Goal: Task Accomplishment & Management: Understand process/instructions

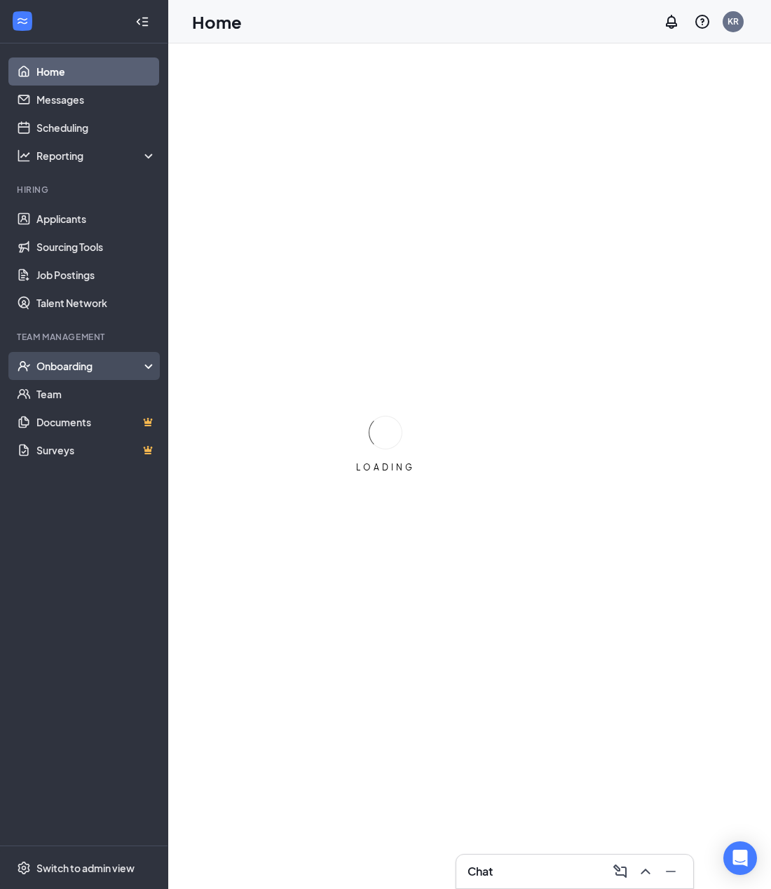
click at [84, 373] on div "Onboarding" at bounding box center [90, 366] width 108 height 14
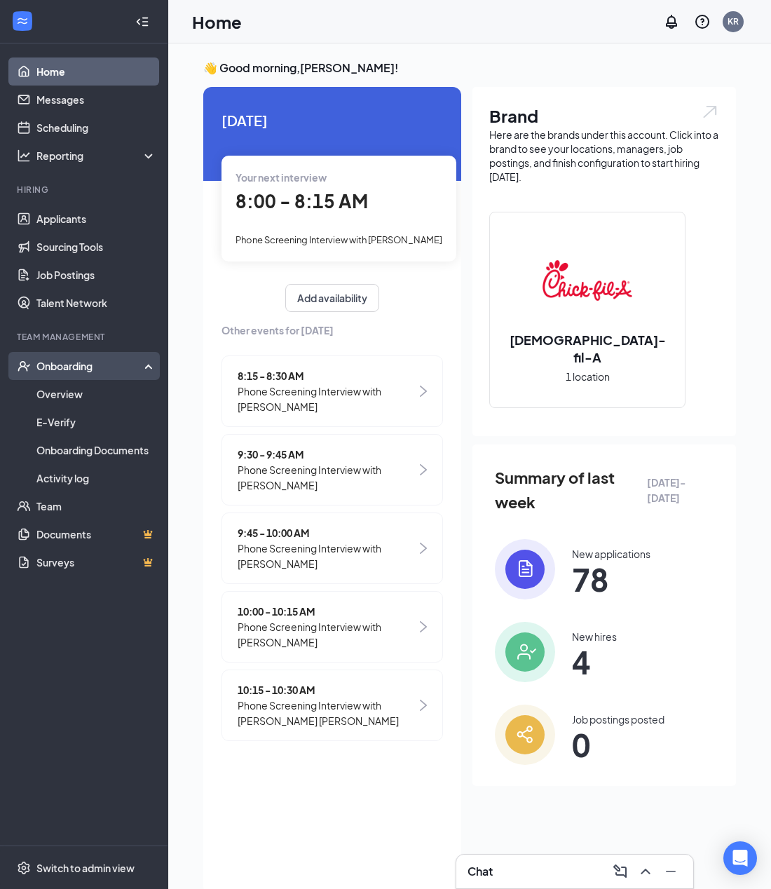
click at [84, 360] on div "Onboarding" at bounding box center [90, 366] width 108 height 14
click at [79, 391] on link "Overview" at bounding box center [96, 394] width 120 height 28
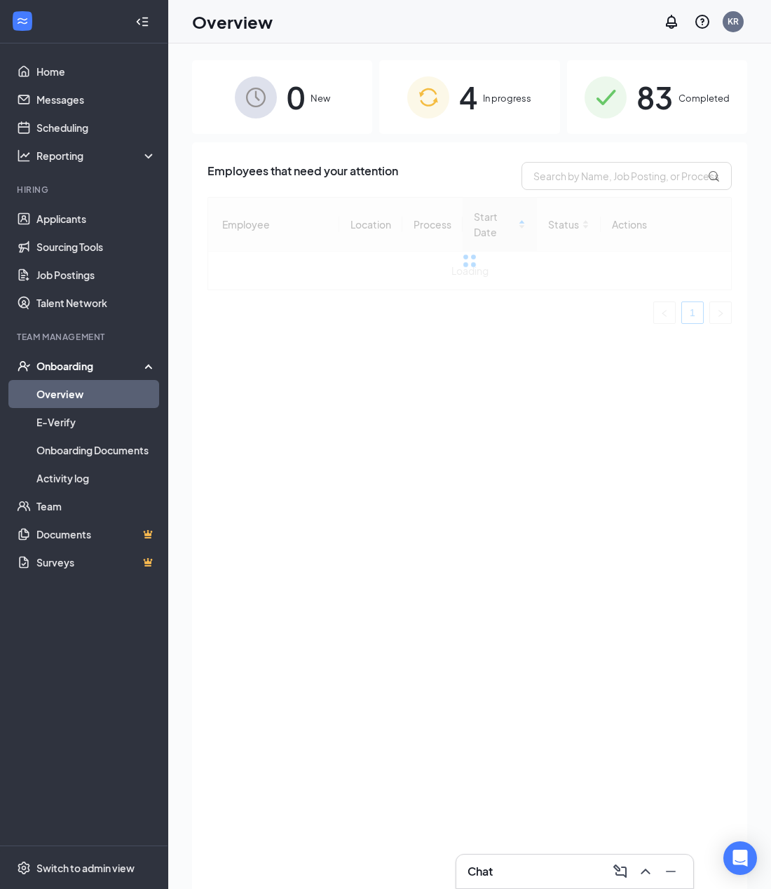
click at [499, 97] on span "In progress" at bounding box center [507, 98] width 48 height 14
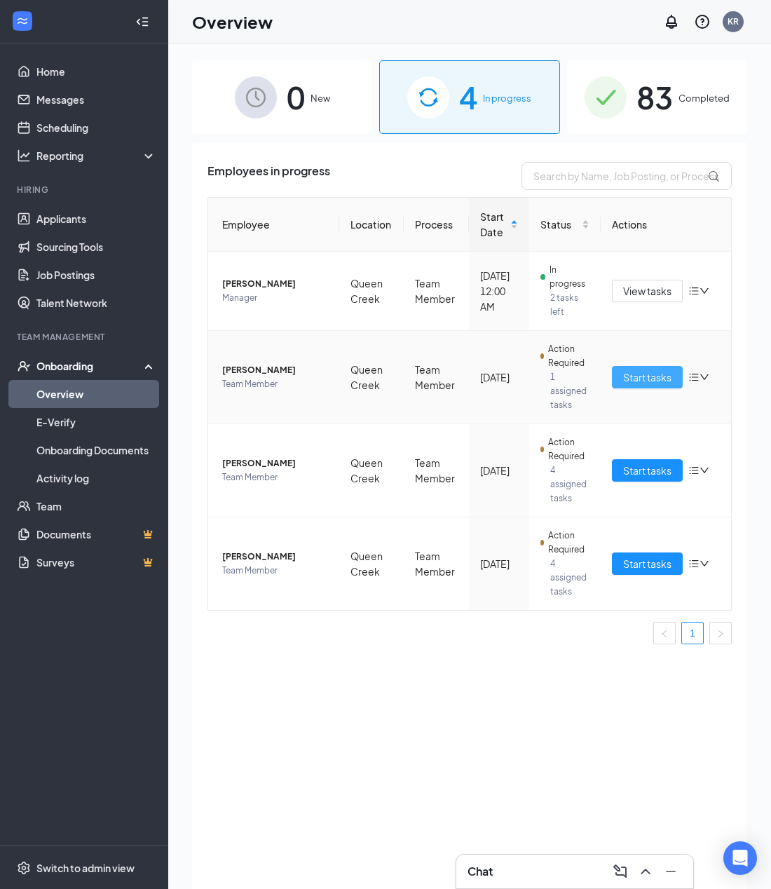
click at [662, 376] on span "Start tasks" at bounding box center [647, 377] width 48 height 15
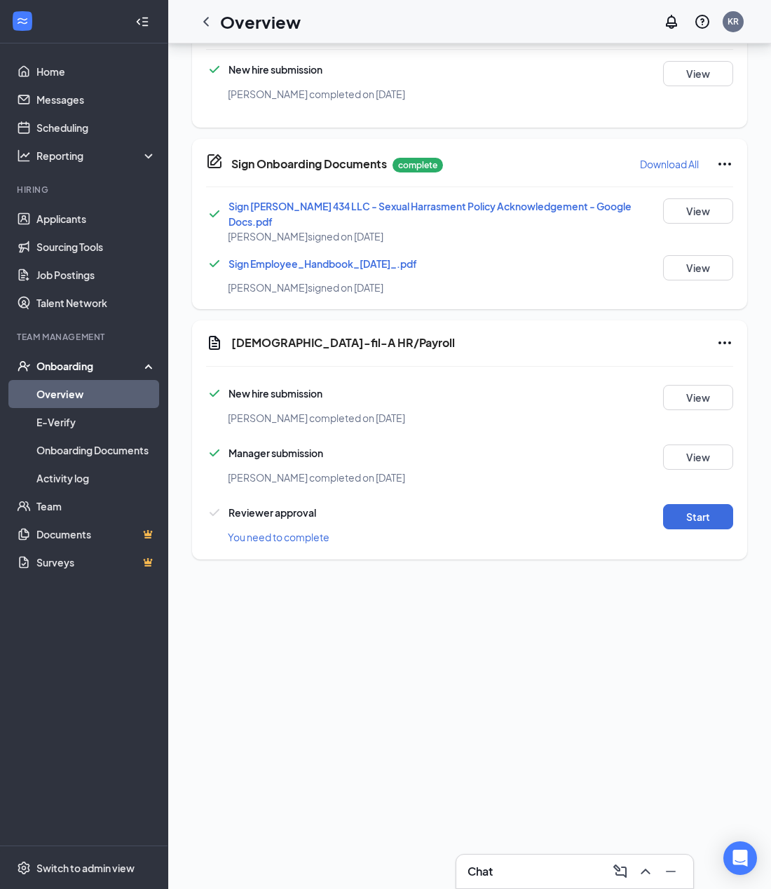
scroll to position [795, 0]
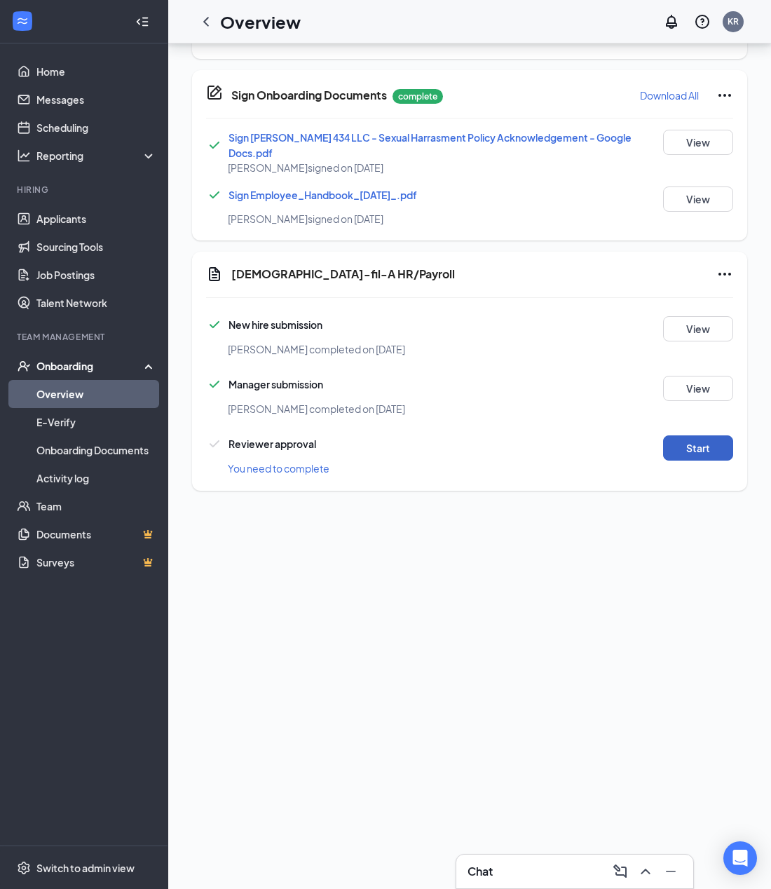
click at [683, 435] on button "Start" at bounding box center [698, 447] width 70 height 25
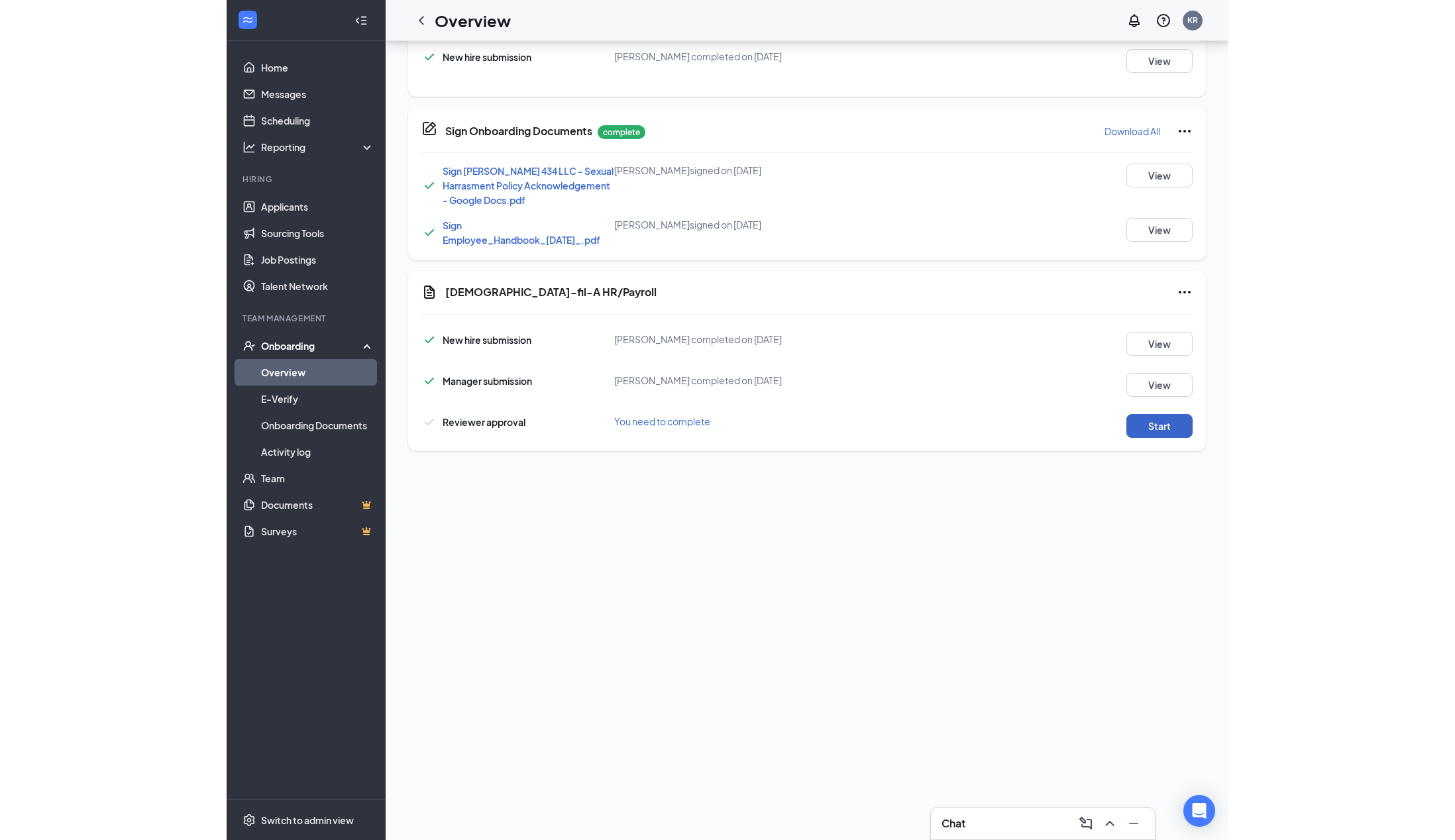
scroll to position [580, 0]
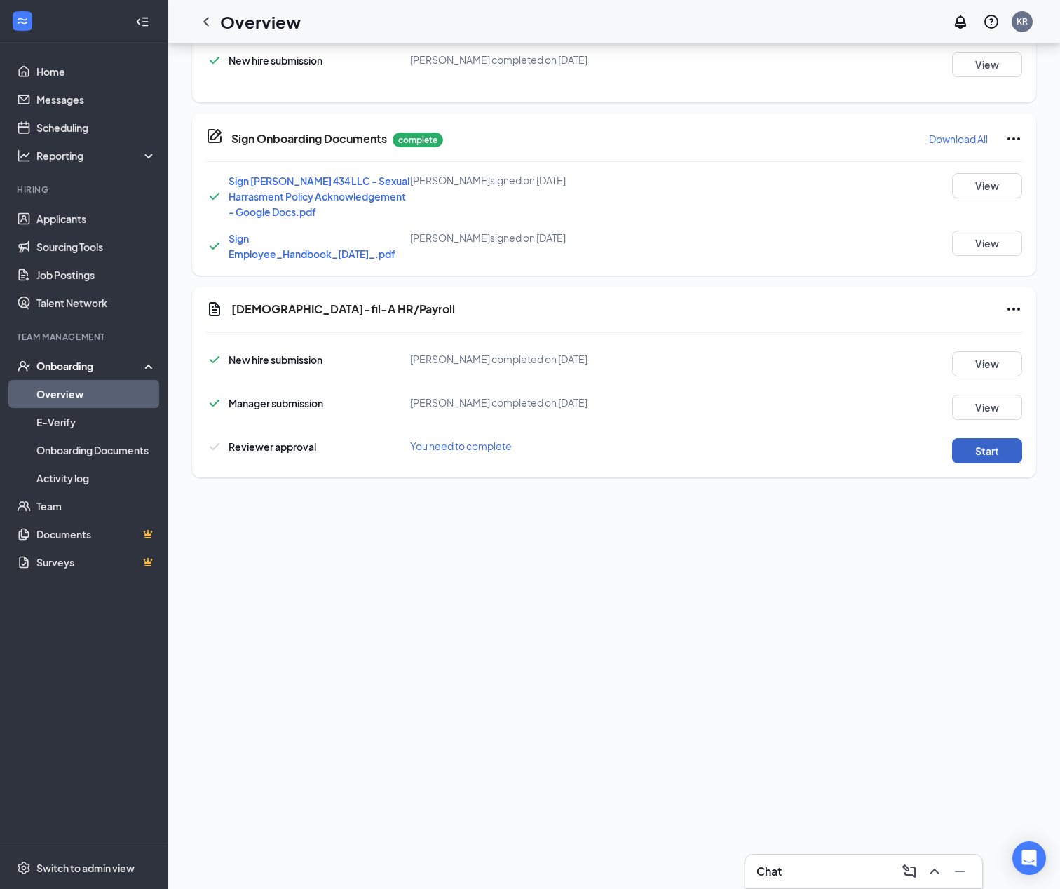
click at [781, 457] on button "Start" at bounding box center [987, 450] width 70 height 25
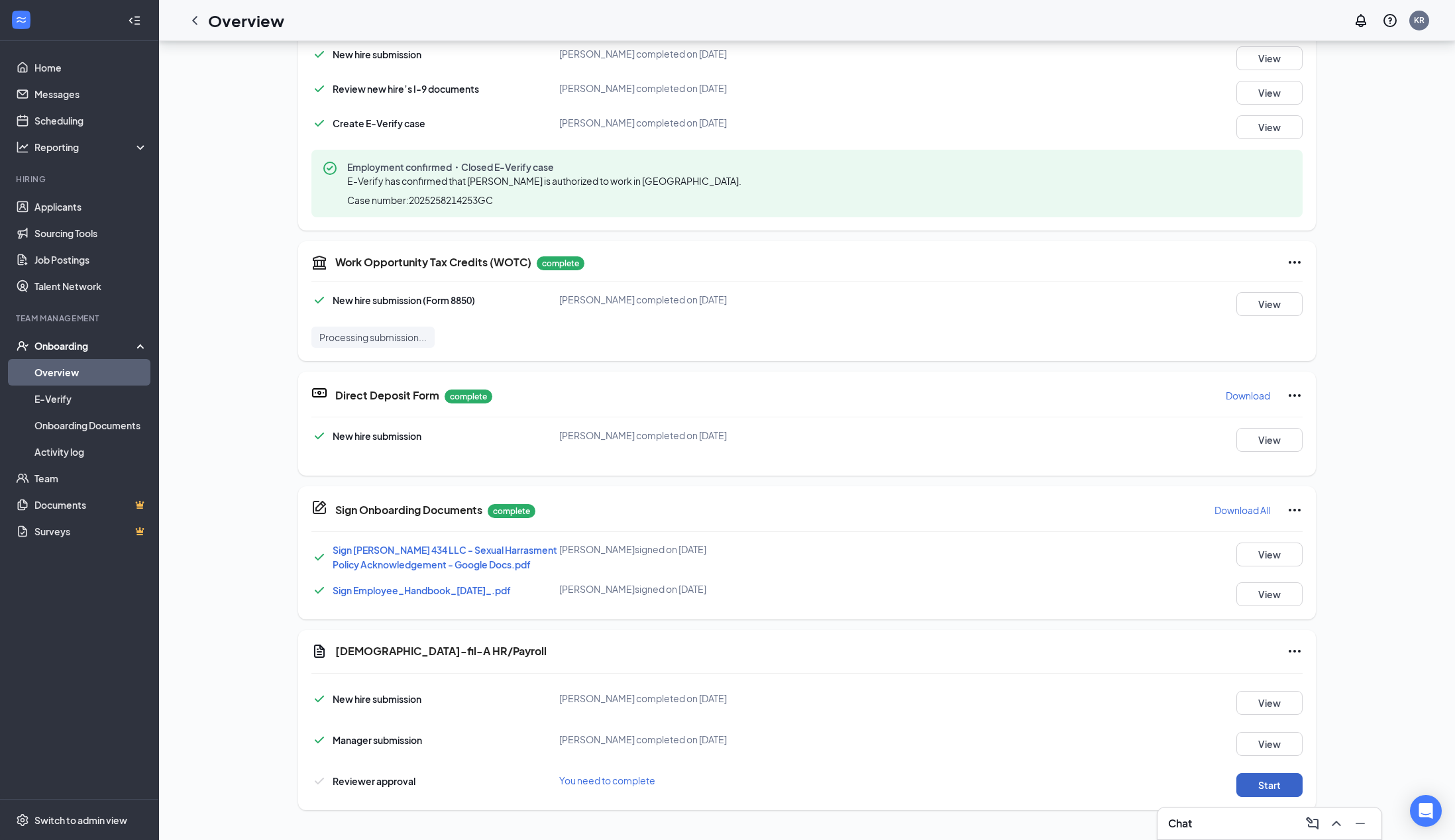
scroll to position [198, 0]
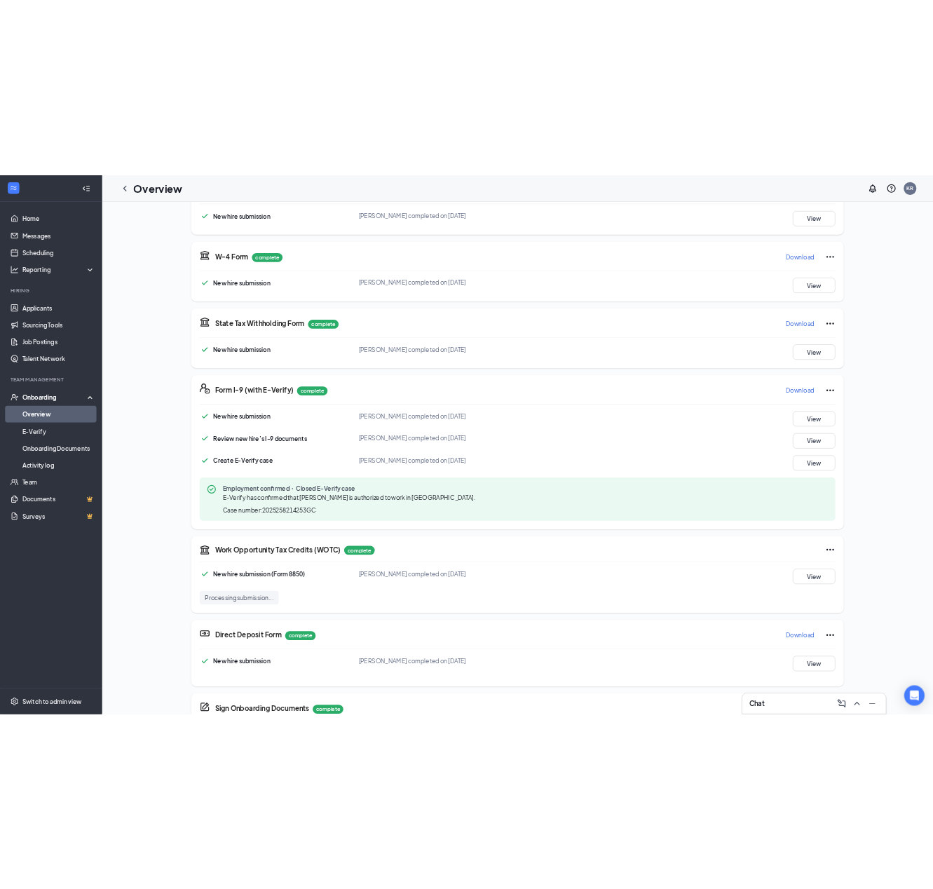
scroll to position [187, 0]
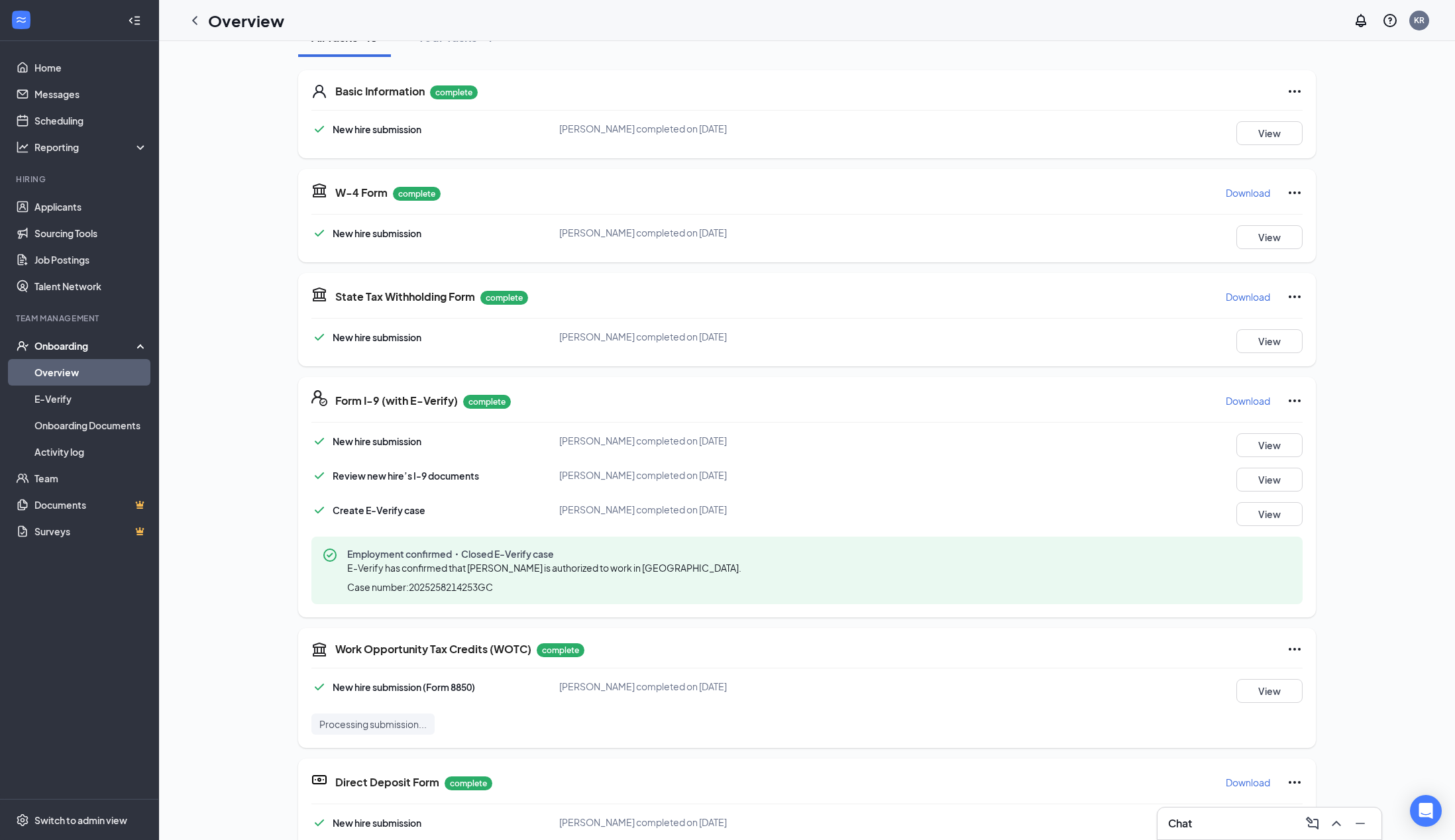
click at [1253, 191] on p "Download" at bounding box center [1247, 193] width 44 height 13
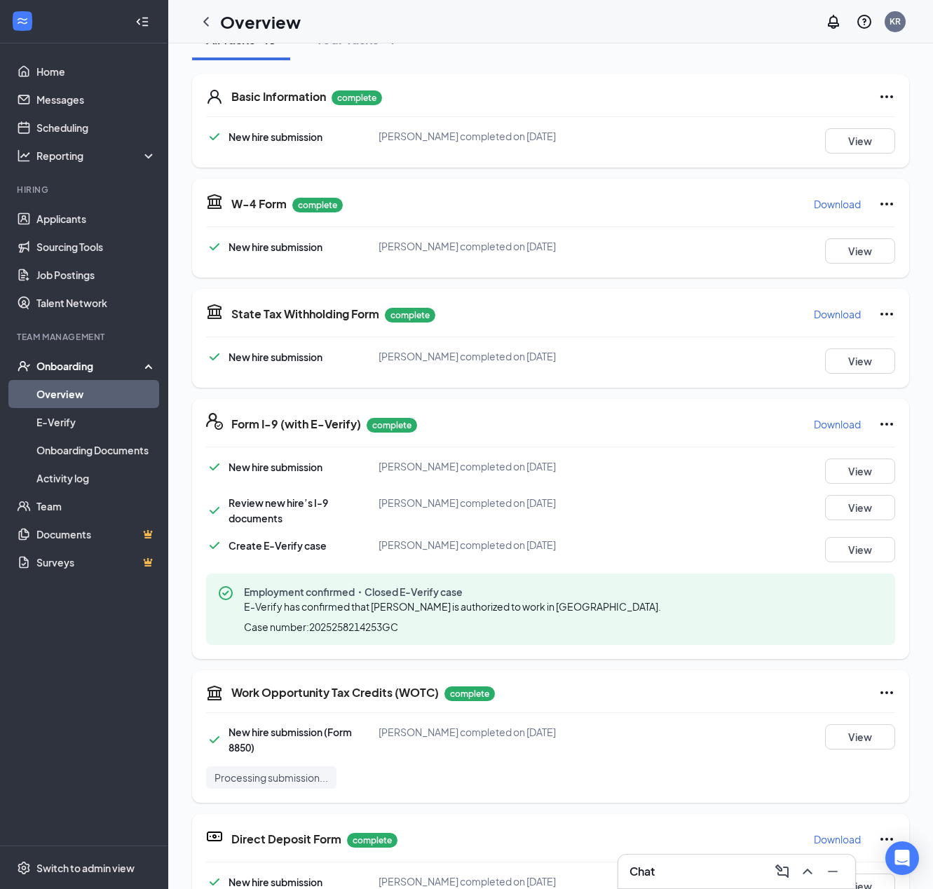
click at [822, 326] on div "State Tax Withholding Form complete Download New hire submission [PERSON_NAME] …" at bounding box center [550, 338] width 717 height 99
click at [825, 317] on p "Download" at bounding box center [837, 314] width 47 height 14
